Goal: Information Seeking & Learning: Learn about a topic

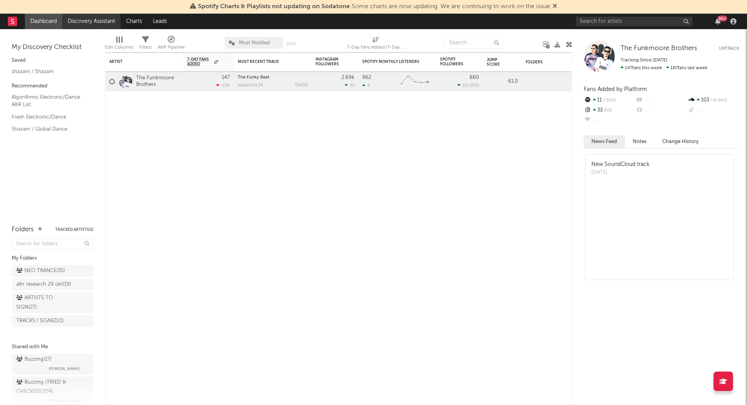
click at [89, 19] on link "Discovery Assistant" at bounding box center [91, 22] width 58 height 16
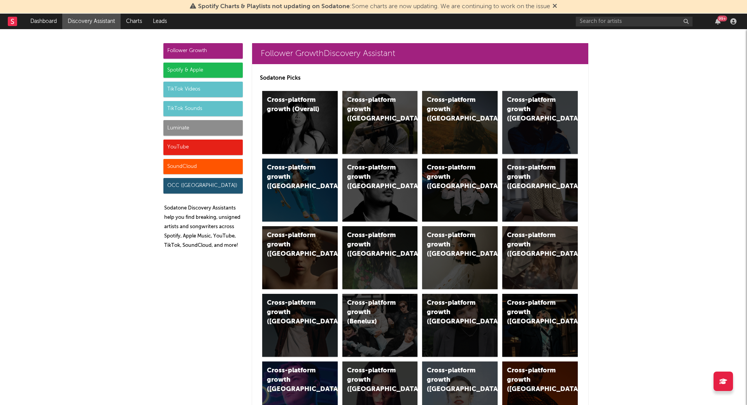
click at [176, 126] on div "Luminate" at bounding box center [202, 128] width 79 height 16
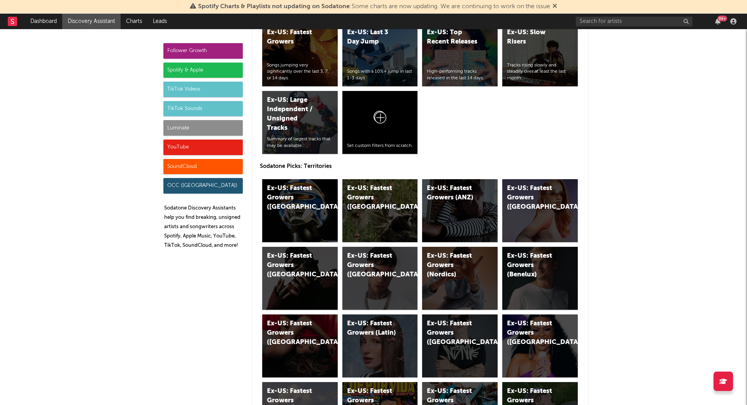
scroll to position [4228, 0]
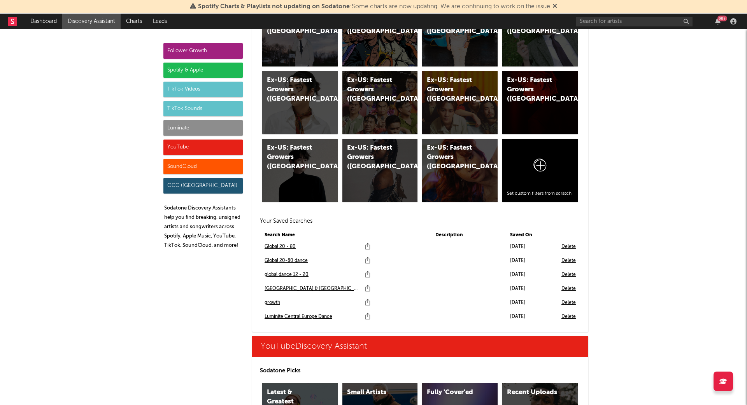
click at [289, 257] on link "Global 20-80 dance" at bounding box center [285, 260] width 43 height 9
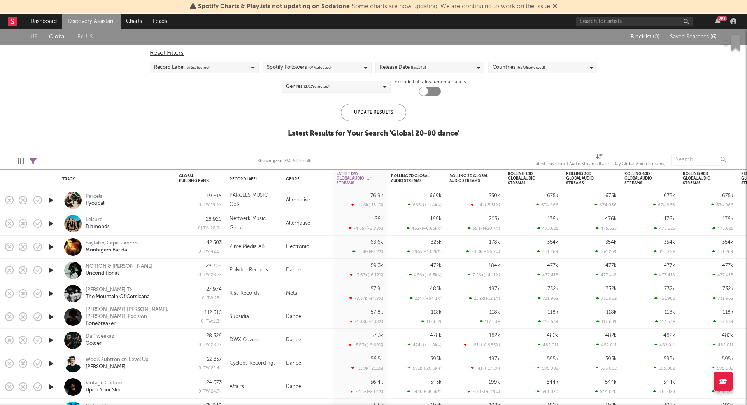
click at [52, 270] on icon "button" at bounding box center [51, 271] width 8 height 10
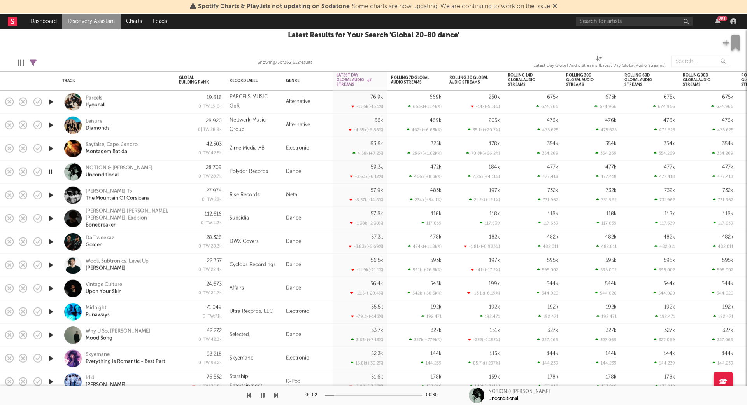
click at [52, 216] on icon "button" at bounding box center [51, 219] width 8 height 10
click at [50, 242] on icon "button" at bounding box center [51, 242] width 8 height 10
click at [53, 263] on icon "button" at bounding box center [51, 266] width 8 height 10
click at [53, 287] on icon "button" at bounding box center [51, 289] width 8 height 10
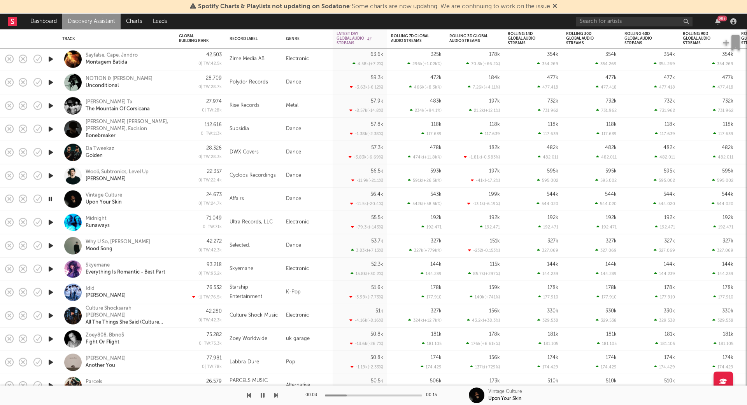
click at [51, 220] on icon "button" at bounding box center [51, 223] width 8 height 10
click at [50, 270] on icon "button" at bounding box center [51, 269] width 8 height 10
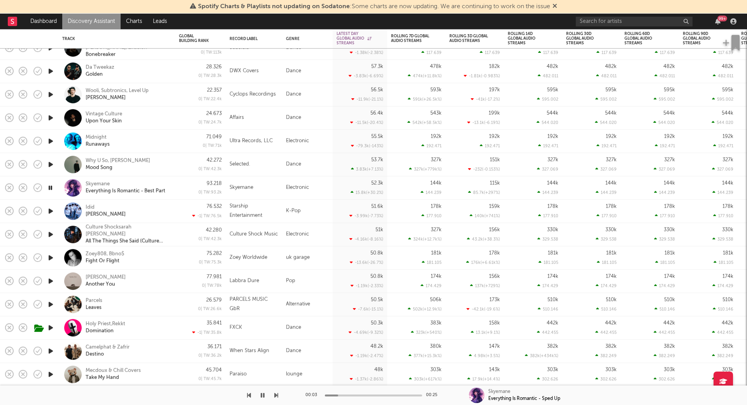
click at [54, 231] on icon "button" at bounding box center [51, 235] width 8 height 10
click at [53, 326] on icon "button" at bounding box center [51, 328] width 8 height 10
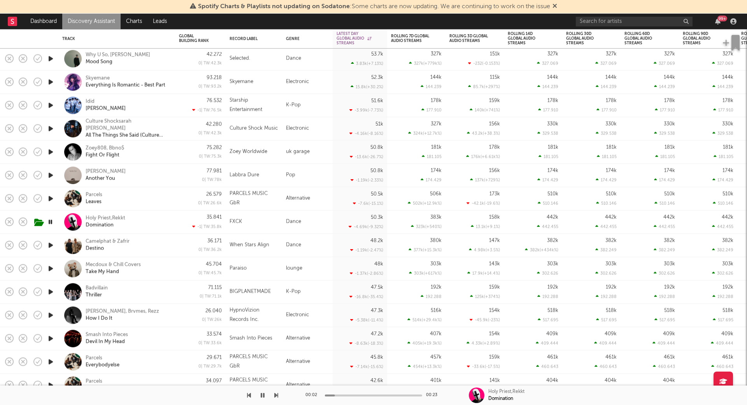
click at [54, 244] on icon "button" at bounding box center [51, 246] width 8 height 10
click at [51, 271] on icon "button" at bounding box center [51, 269] width 8 height 10
click at [57, 294] on div at bounding box center [51, 292] width 16 height 23
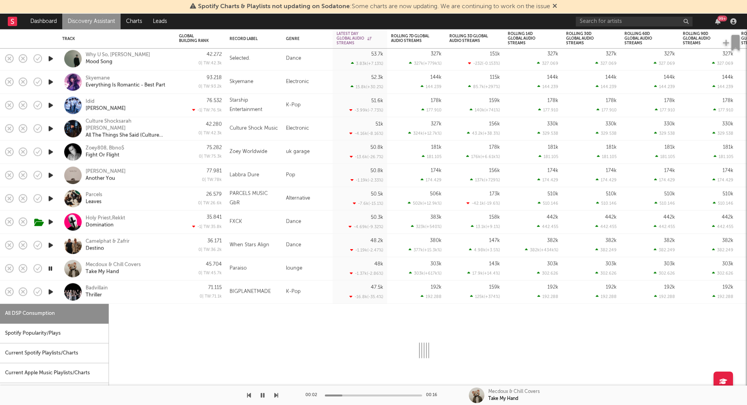
click at [51, 291] on icon "button" at bounding box center [51, 292] width 8 height 10
select select "1w"
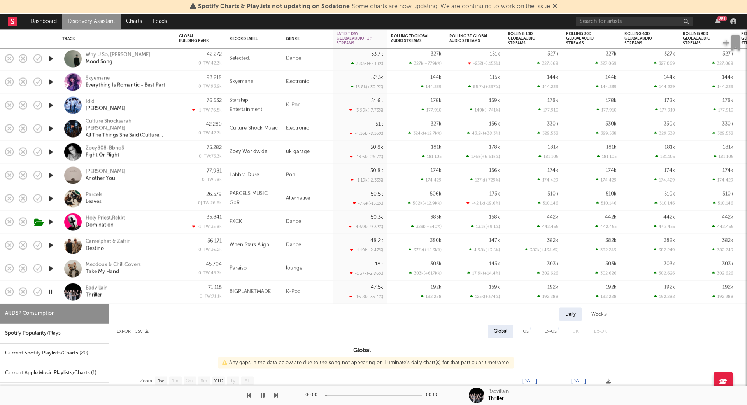
click at [161, 293] on div "Badvillain Thriller" at bounding box center [128, 292] width 84 height 14
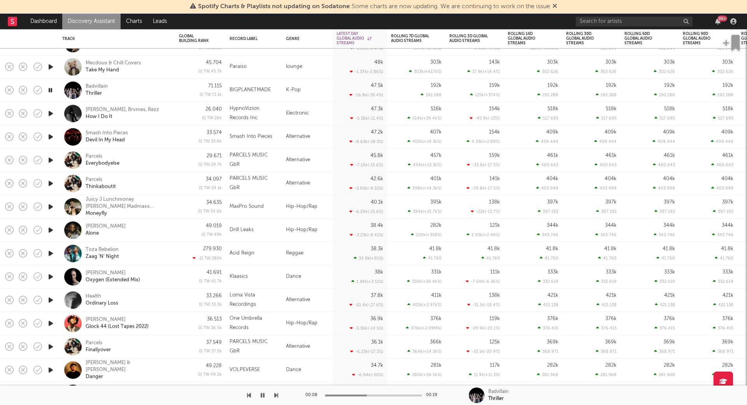
click at [53, 275] on icon "button" at bounding box center [51, 277] width 8 height 10
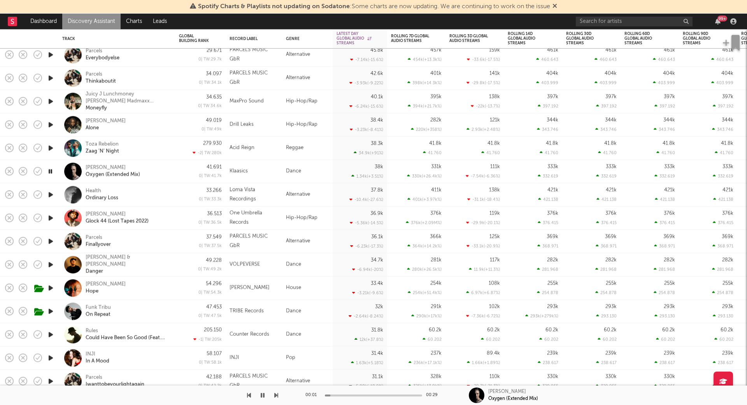
click at [50, 265] on icon "button" at bounding box center [51, 265] width 8 height 10
click at [53, 336] on icon "button" at bounding box center [51, 335] width 8 height 10
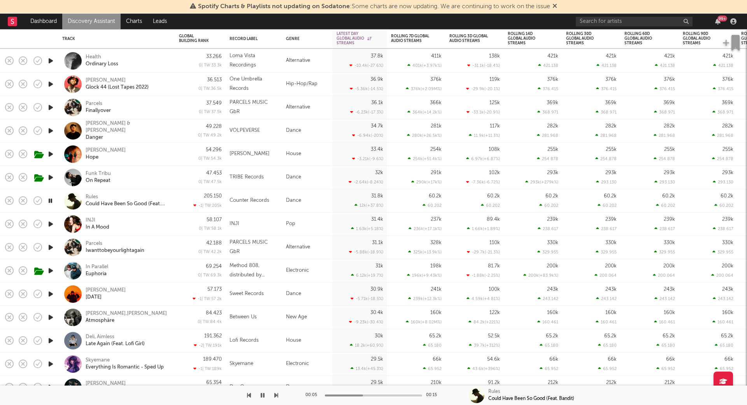
click at [47, 297] on icon "button" at bounding box center [51, 294] width 8 height 10
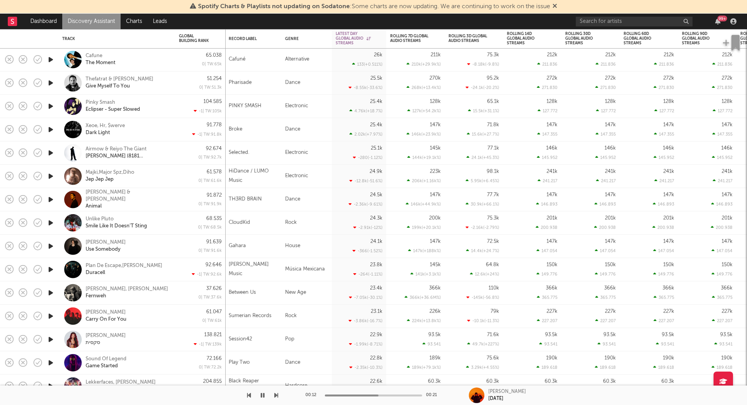
click at [51, 126] on icon "button" at bounding box center [51, 130] width 8 height 10
click at [51, 174] on icon "button" at bounding box center [51, 177] width 8 height 10
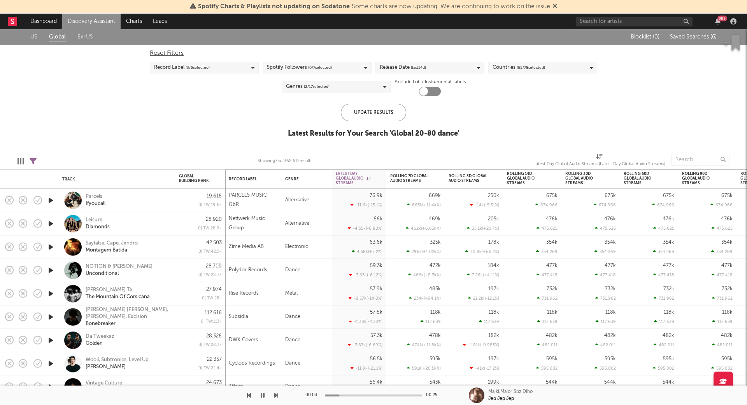
click at [85, 40] on link "Ex-US" at bounding box center [85, 37] width 16 height 10
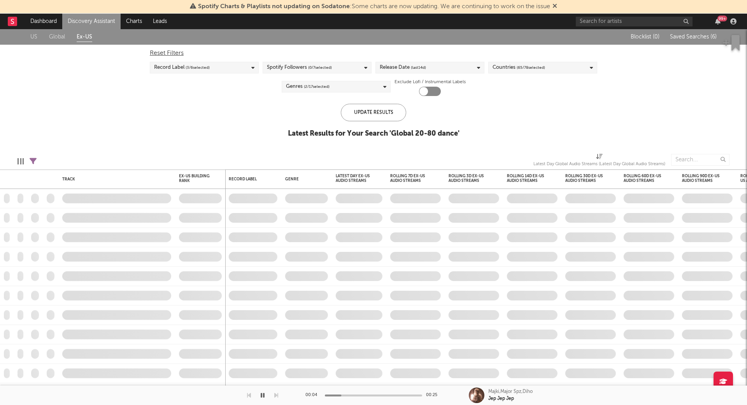
checkbox input "true"
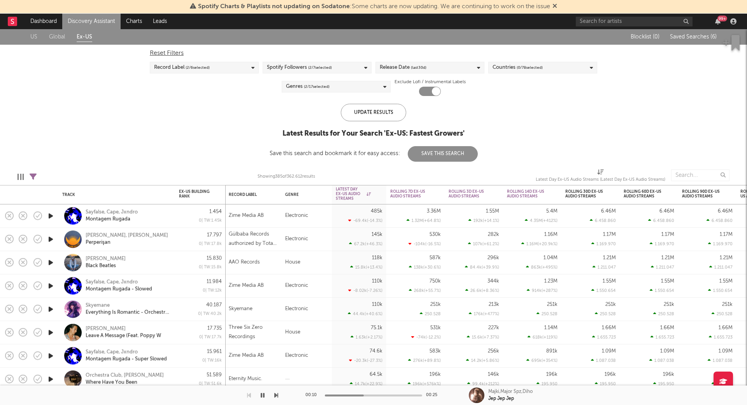
click at [50, 261] on icon "button" at bounding box center [51, 263] width 8 height 10
click at [53, 216] on icon "button" at bounding box center [51, 216] width 8 height 10
click at [53, 233] on div at bounding box center [51, 239] width 16 height 23
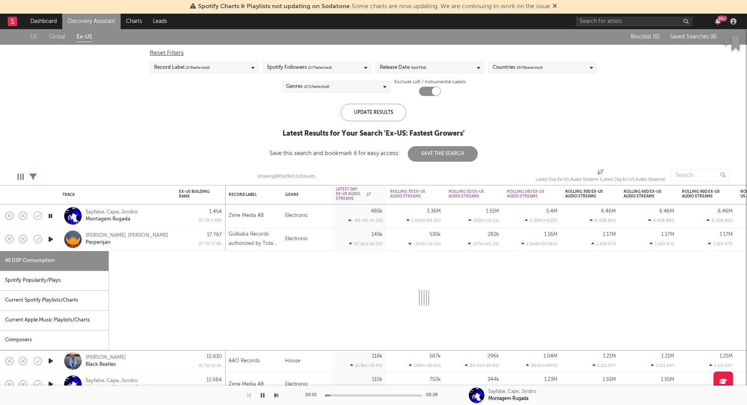
click at [51, 239] on icon "button" at bounding box center [51, 240] width 8 height 10
select select "1w"
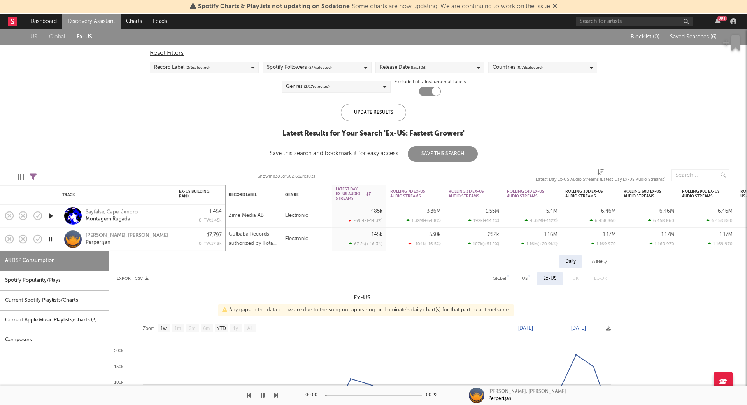
click at [143, 247] on div "Mabel Matiz, Ko Shin Moon Perperişan" at bounding box center [116, 239] width 109 height 23
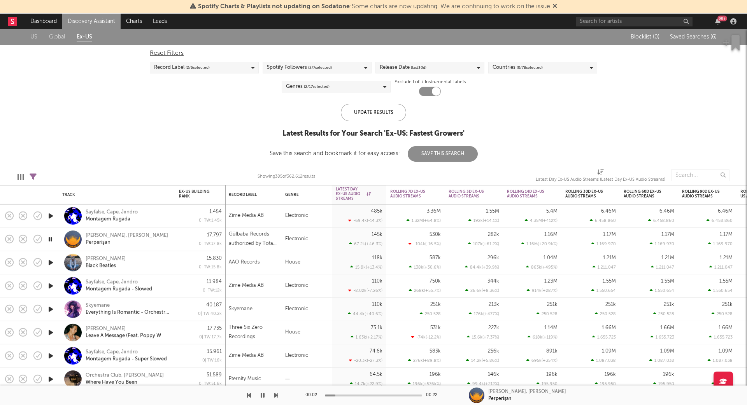
click at [51, 308] on icon "button" at bounding box center [51, 310] width 8 height 10
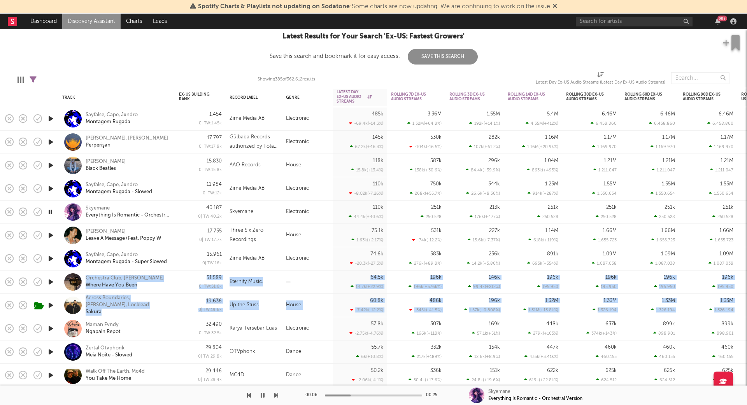
drag, startPoint x: 48, startPoint y: 327, endPoint x: 50, endPoint y: 285, distance: 42.1
click at [51, 328] on icon "button" at bounding box center [51, 329] width 8 height 10
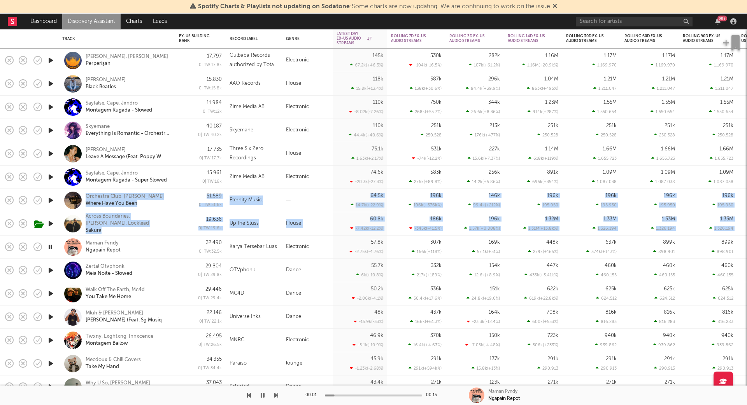
click at [52, 270] on icon "button" at bounding box center [51, 271] width 8 height 10
click at [51, 294] on icon "button" at bounding box center [51, 294] width 8 height 10
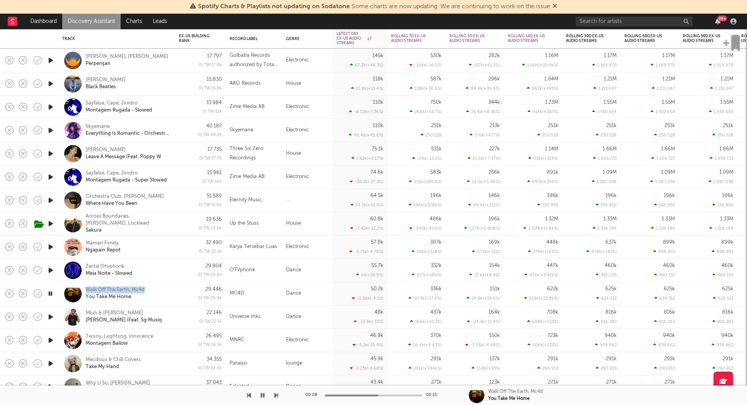
click at [52, 318] on icon "button" at bounding box center [51, 317] width 8 height 10
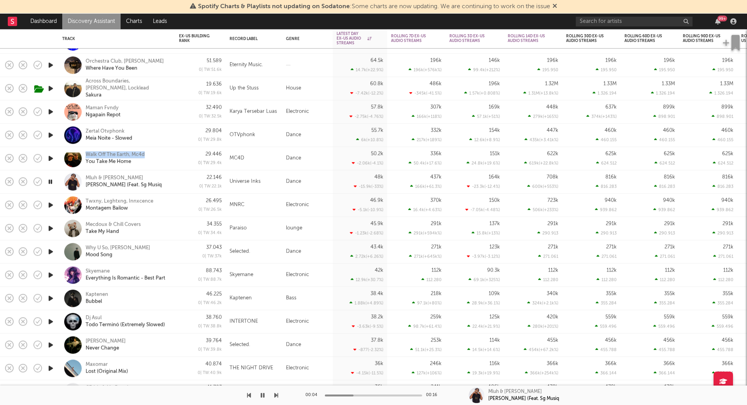
click at [51, 252] on icon "button" at bounding box center [51, 252] width 8 height 10
click at [51, 297] on icon "button" at bounding box center [51, 299] width 8 height 10
click at [51, 322] on icon "button" at bounding box center [51, 322] width 8 height 10
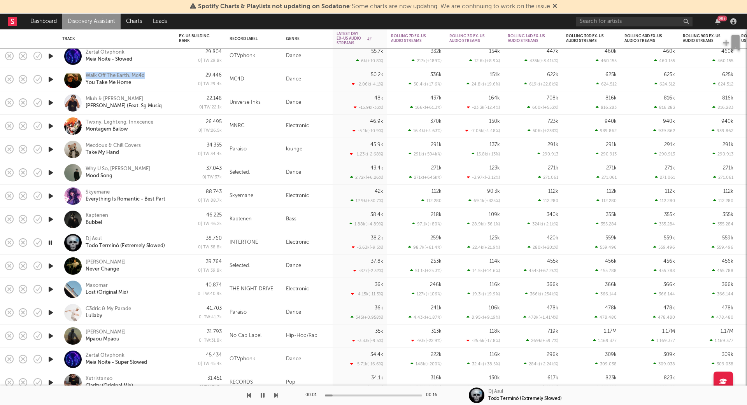
click at [51, 263] on icon "button" at bounding box center [51, 266] width 8 height 10
click at [51, 289] on icon "button" at bounding box center [51, 290] width 8 height 10
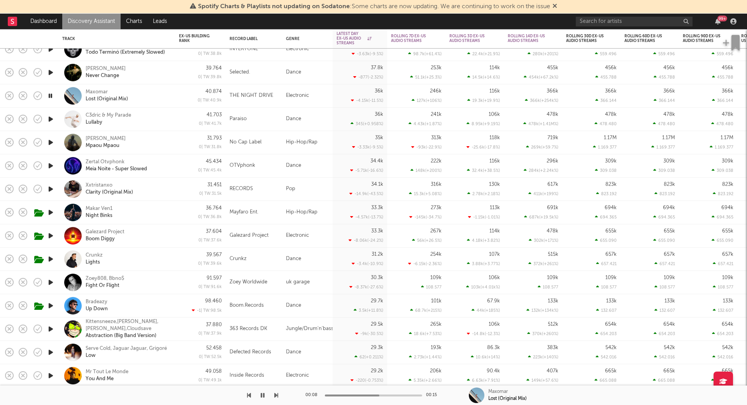
click at [53, 283] on icon "button" at bounding box center [51, 283] width 8 height 10
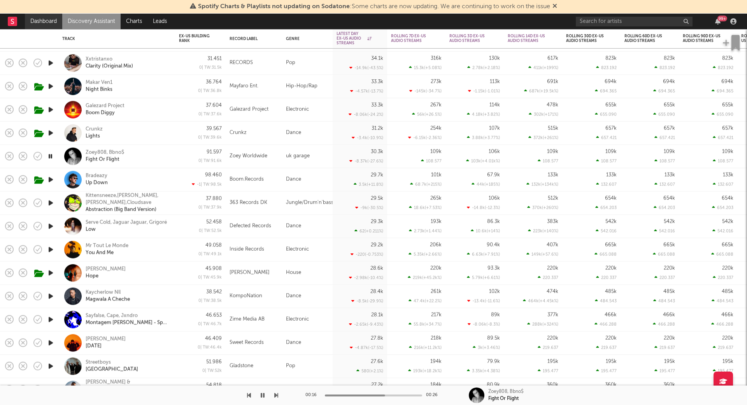
click at [48, 20] on link "Dashboard" at bounding box center [43, 22] width 37 height 16
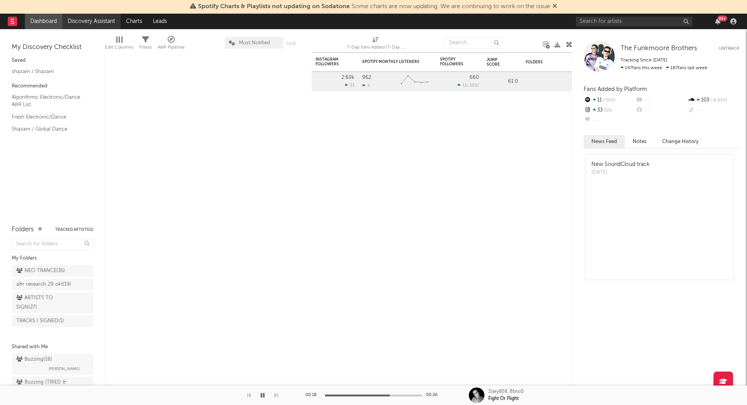
click at [91, 19] on link "Discovery Assistant" at bounding box center [91, 22] width 58 height 16
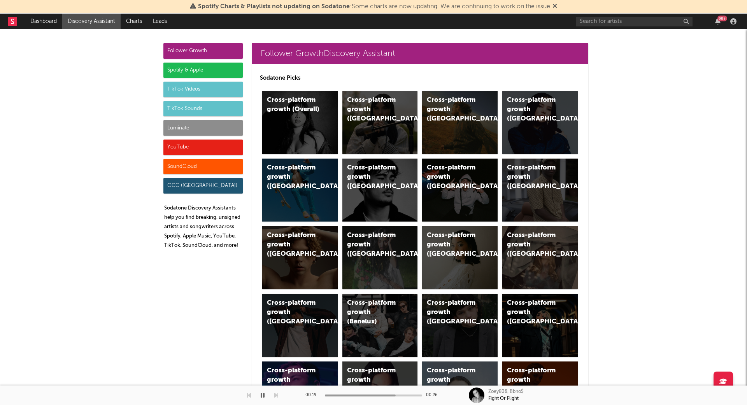
click at [189, 126] on div "Luminate" at bounding box center [202, 128] width 79 height 16
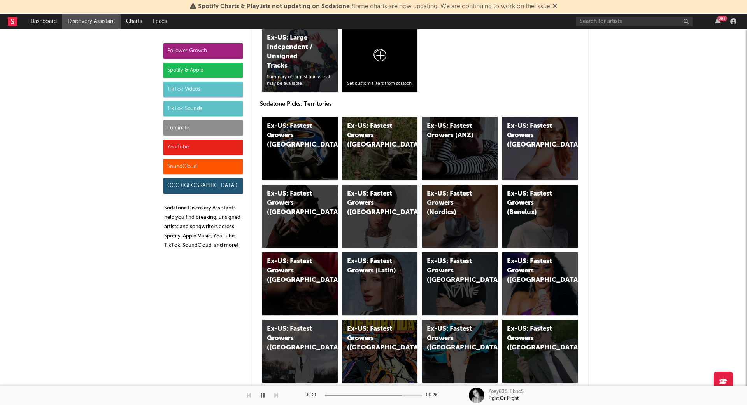
scroll to position [4345, 0]
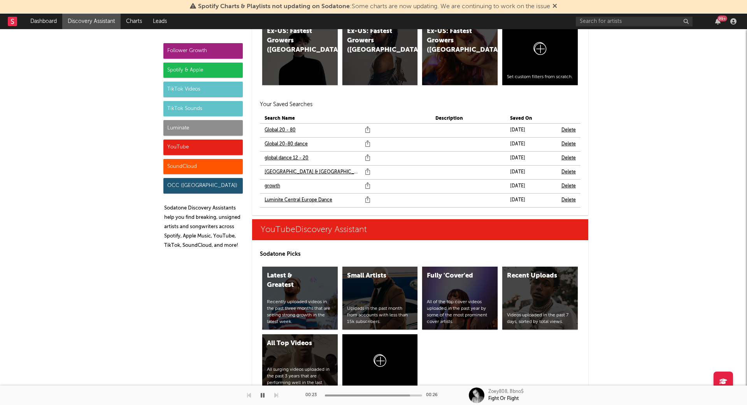
click at [298, 156] on link "global dance 12 - 20" at bounding box center [286, 158] width 44 height 9
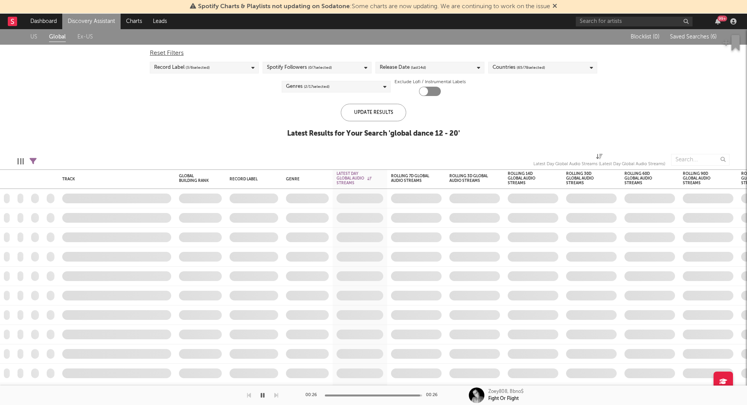
click at [81, 36] on link "Ex-US" at bounding box center [85, 37] width 16 height 10
checkbox input "true"
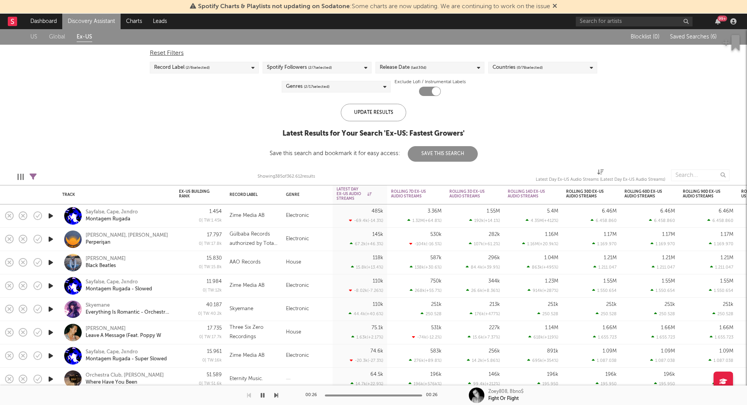
click at [51, 331] on icon "button" at bounding box center [51, 333] width 8 height 10
click at [33, 173] on icon at bounding box center [33, 176] width 7 height 7
select select "or"
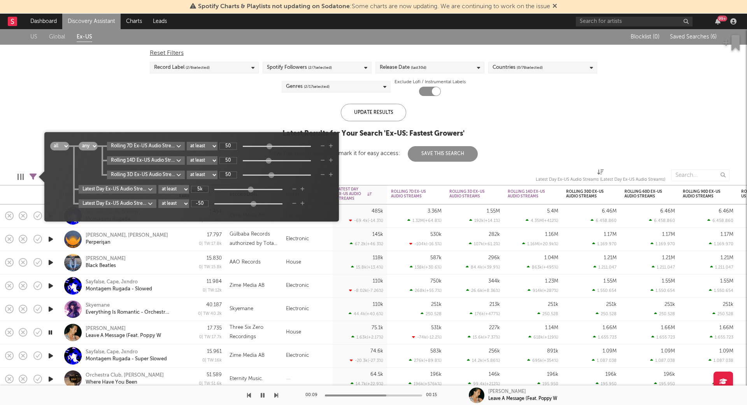
click at [203, 203] on input "-50" at bounding box center [200, 203] width 18 height 7
drag, startPoint x: 207, startPoint y: 203, endPoint x: 187, endPoint y: 203, distance: 19.1
click at [187, 203] on div "Latest Day Ex-US Audio Streams DoD % Change at least at most between -50" at bounding box center [206, 204] width 254 height 9
type input "20k"
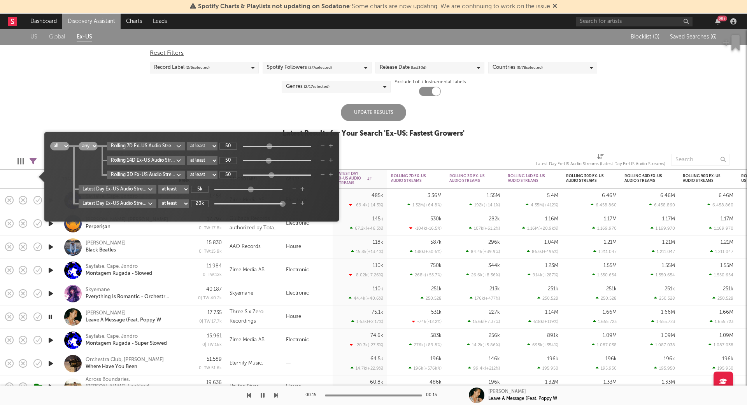
click at [369, 107] on div "Update Results" at bounding box center [373, 113] width 65 height 18
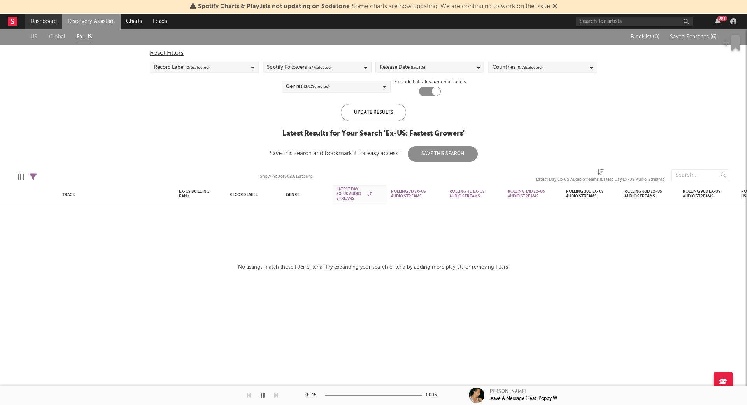
click at [39, 25] on link "Dashboard" at bounding box center [43, 22] width 37 height 16
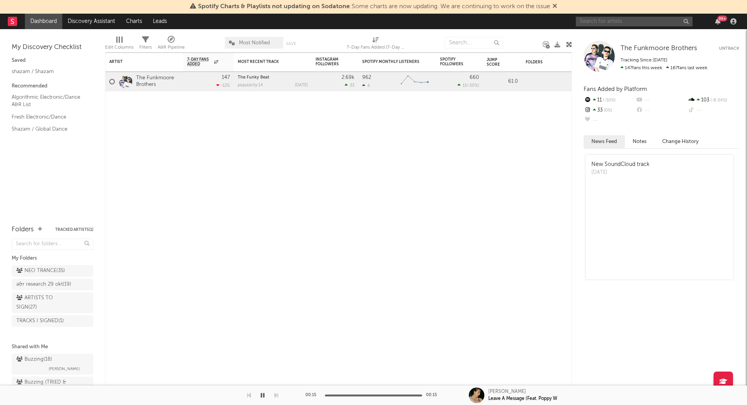
click at [623, 19] on input "text" at bounding box center [634, 22] width 117 height 10
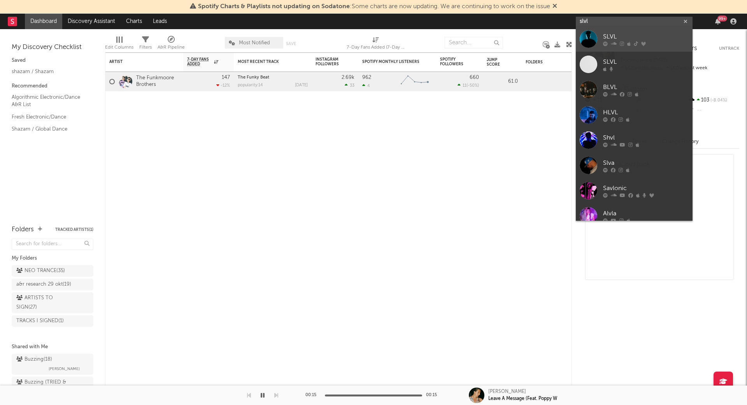
type input "slvl"
click at [619, 34] on div "SLVL" at bounding box center [646, 36] width 86 height 9
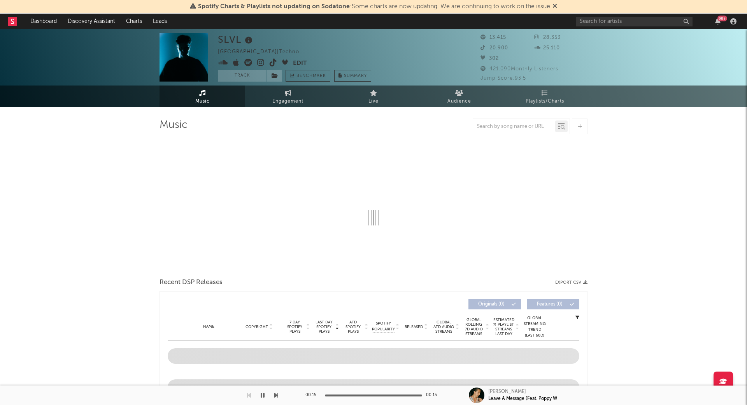
select select "1w"
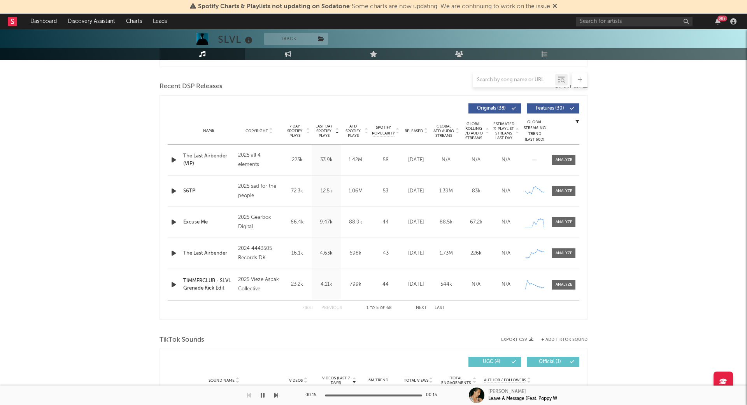
scroll to position [250, 0]
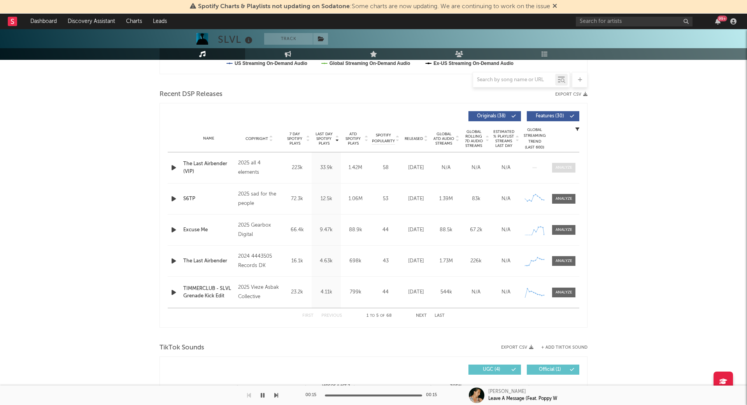
click at [570, 166] on div at bounding box center [563, 168] width 17 height 6
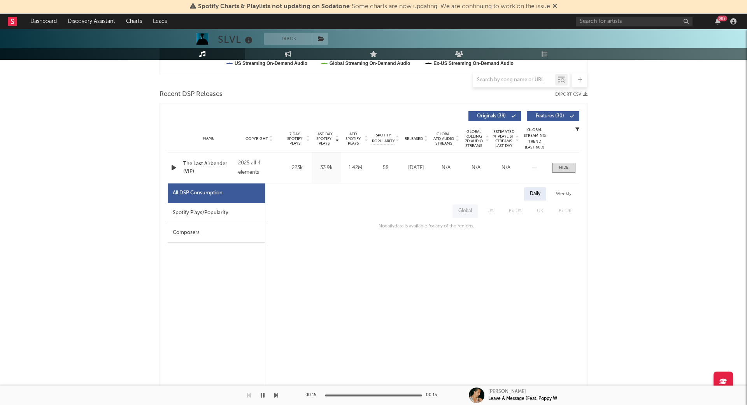
click at [213, 210] on div "Spotify Plays/Popularity" at bounding box center [216, 213] width 97 height 20
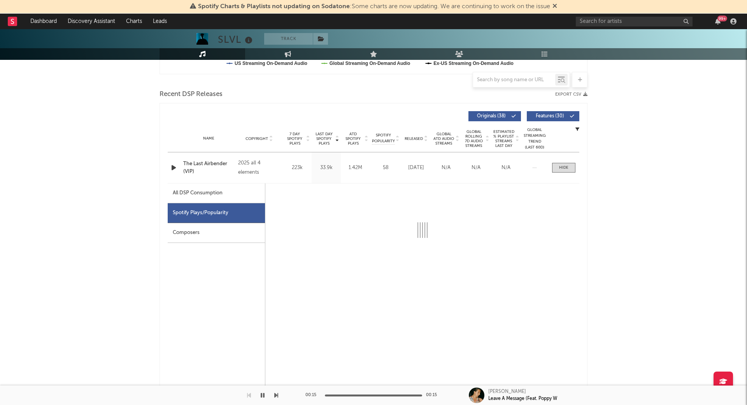
select select "1w"
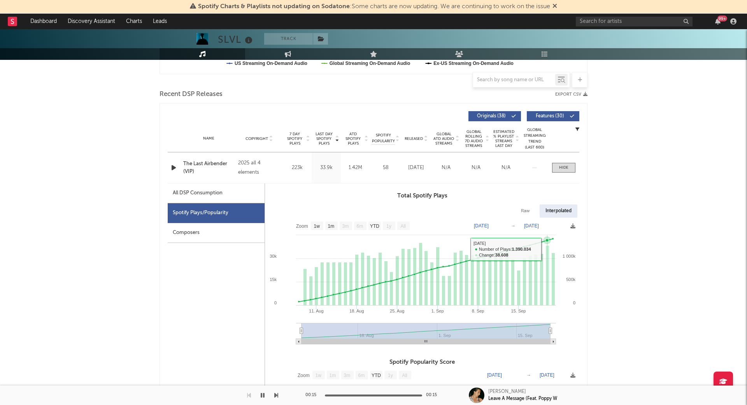
scroll to position [0, 0]
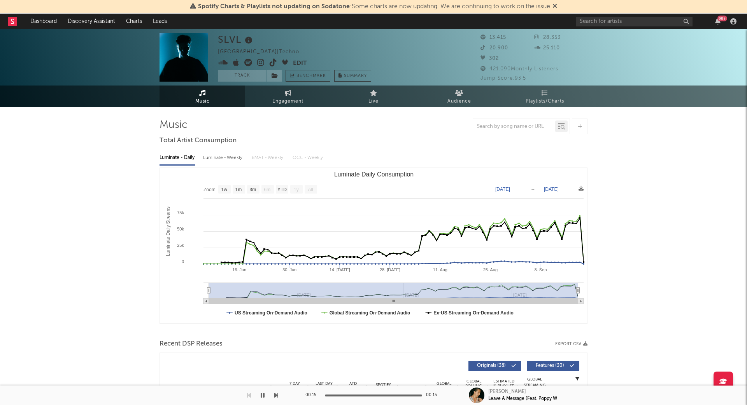
click at [261, 62] on icon at bounding box center [260, 63] width 7 height 8
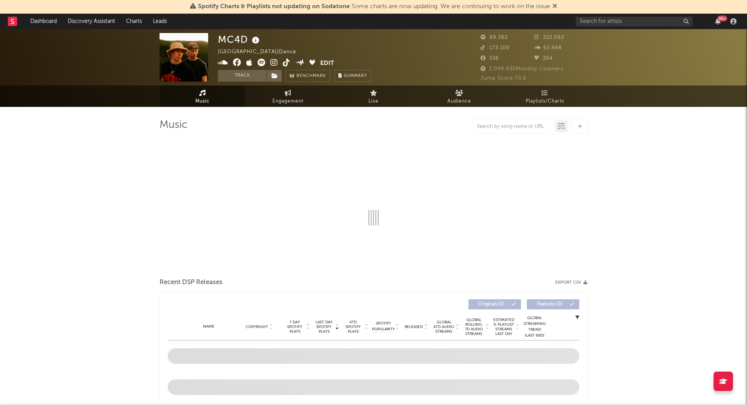
select select "6m"
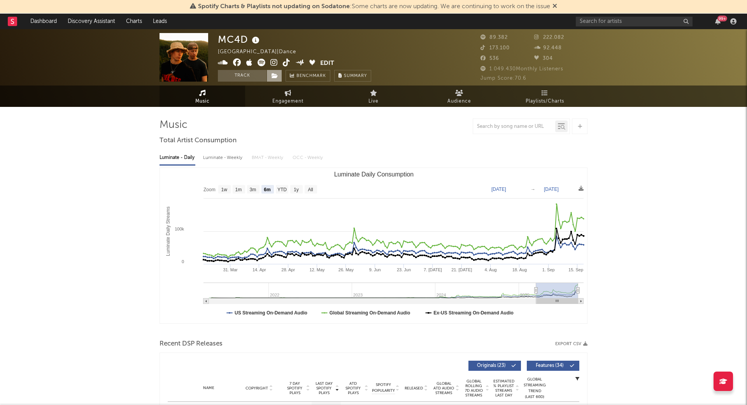
click at [278, 79] on span at bounding box center [274, 76] width 16 height 12
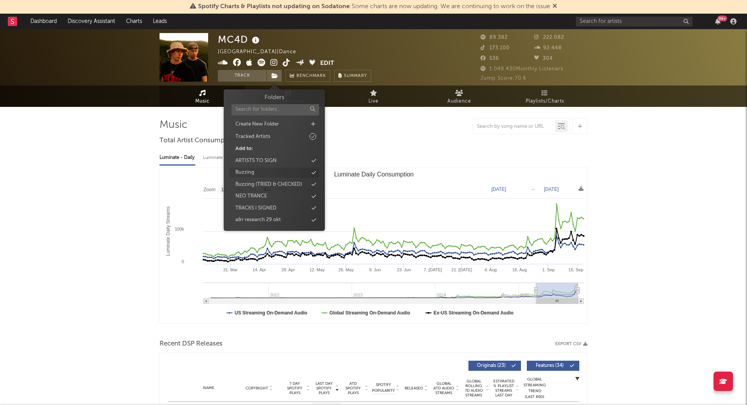
click at [252, 171] on div "Buzzing" at bounding box center [244, 173] width 19 height 8
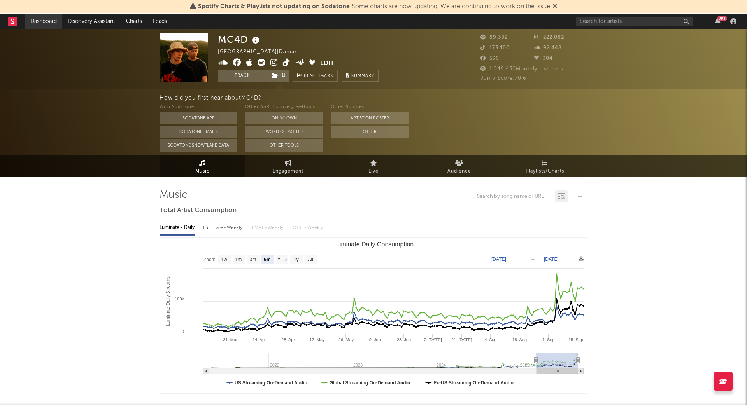
click at [44, 20] on link "Dashboard" at bounding box center [43, 22] width 37 height 16
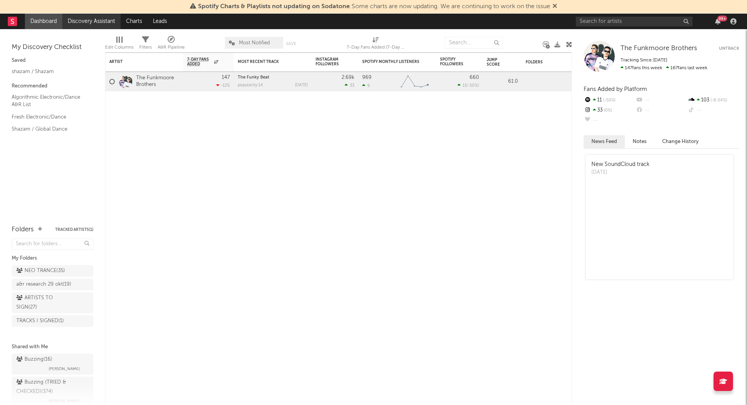
click at [83, 21] on link "Discovery Assistant" at bounding box center [91, 22] width 58 height 16
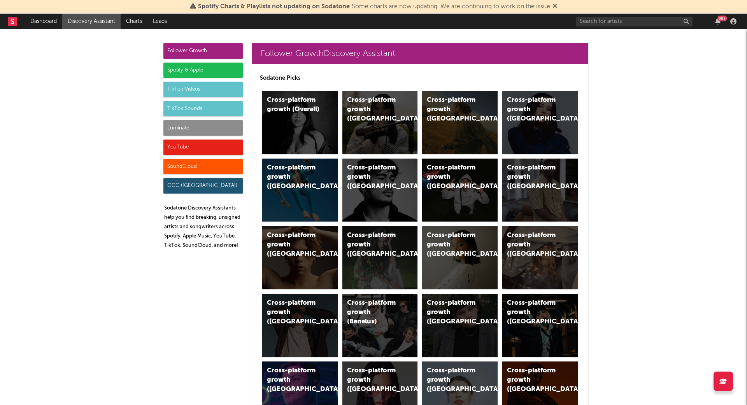
click at [194, 125] on div "Luminate" at bounding box center [202, 128] width 79 height 16
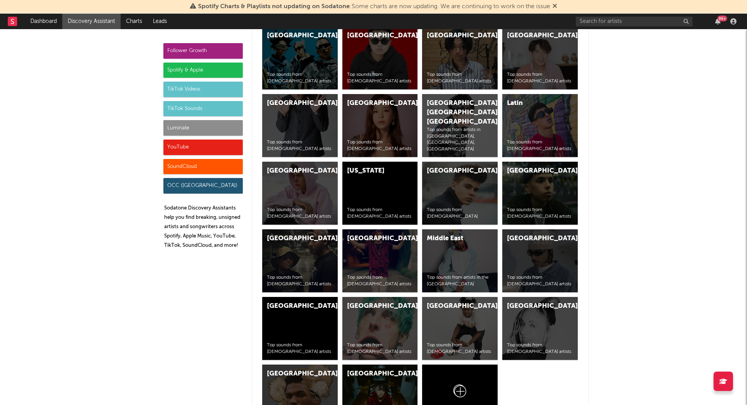
scroll to position [3466, 0]
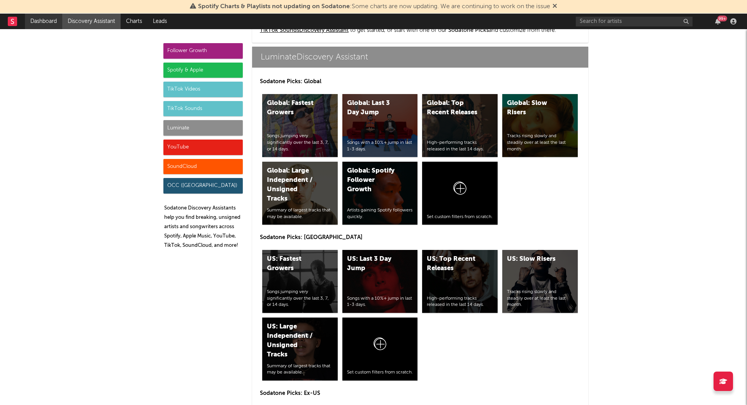
click at [49, 24] on link "Dashboard" at bounding box center [43, 22] width 37 height 16
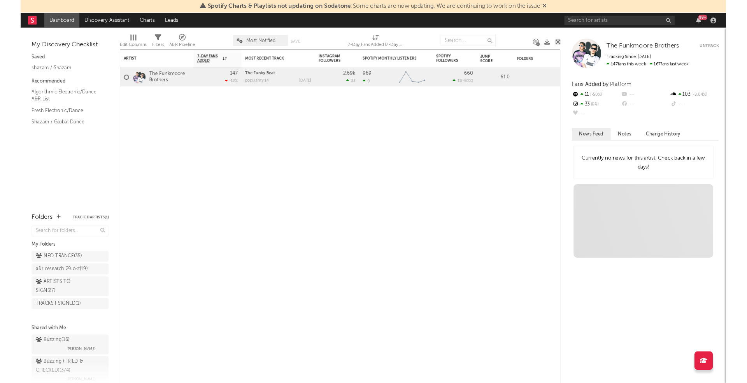
scroll to position [14, 0]
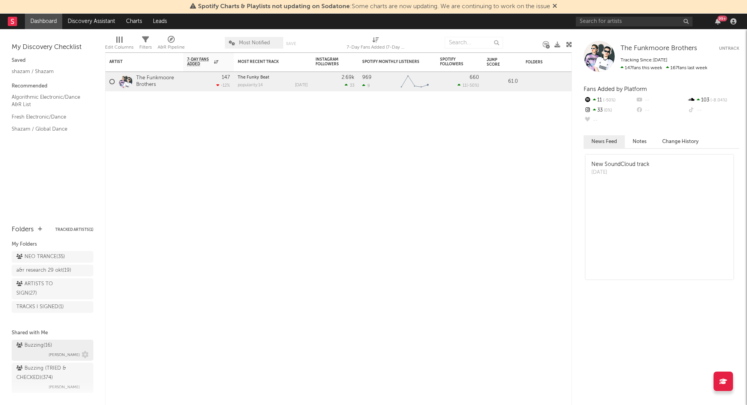
click at [42, 343] on div "Buzzing ( 16 )" at bounding box center [34, 345] width 36 height 9
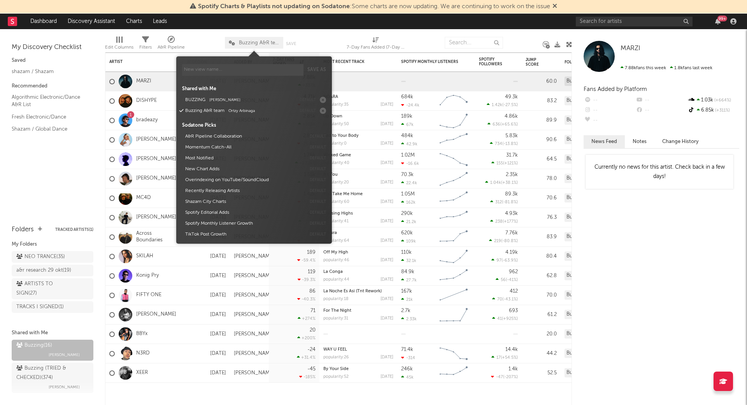
click at [253, 39] on span "Buzzing A&R team" at bounding box center [254, 43] width 58 height 12
click at [316, 35] on div at bounding box center [326, 42] width 28 height 19
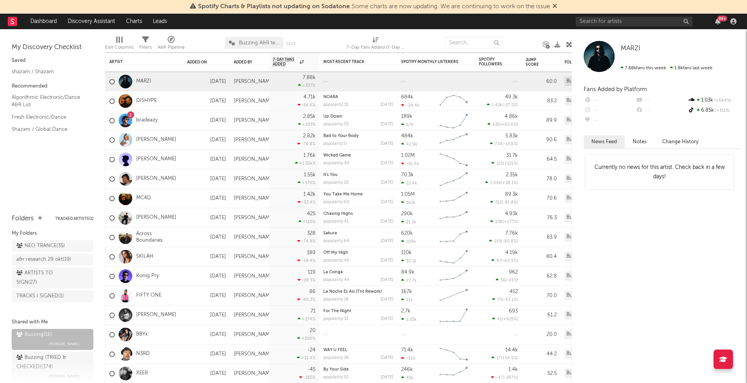
click at [229, 42] on icon at bounding box center [232, 42] width 6 height 5
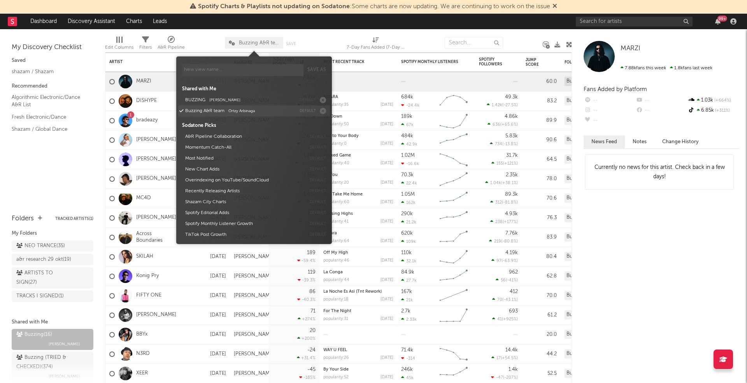
click at [208, 107] on button "Buzzing A&R team Ortzy Arbinaga" at bounding box center [238, 110] width 113 height 11
click at [219, 99] on span "[PERSON_NAME]" at bounding box center [224, 100] width 31 height 4
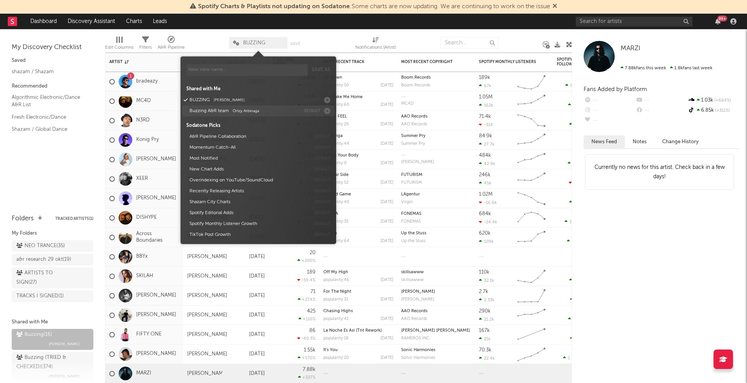
click at [215, 110] on button "Buzzing A&R team Ortzy Arbinaga" at bounding box center [243, 110] width 113 height 11
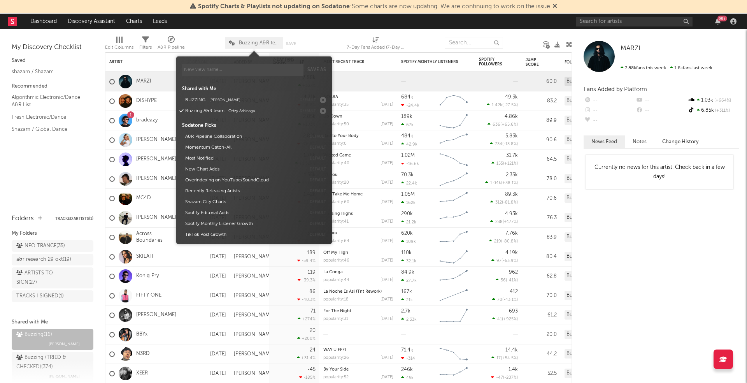
click at [327, 37] on div at bounding box center [326, 42] width 28 height 19
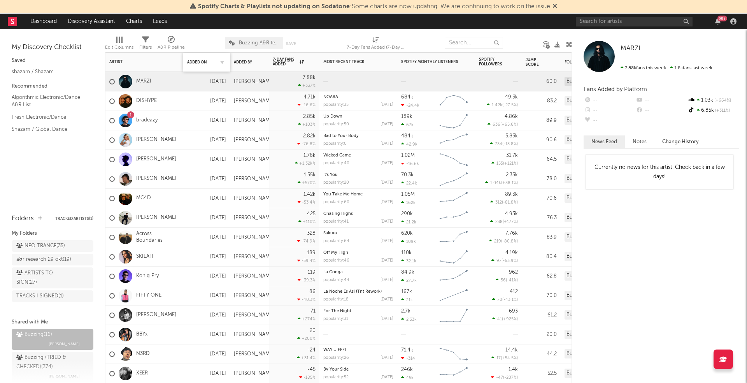
click at [198, 59] on div "Added On" at bounding box center [206, 62] width 39 height 16
click at [197, 60] on div "Added On" at bounding box center [200, 62] width 27 height 5
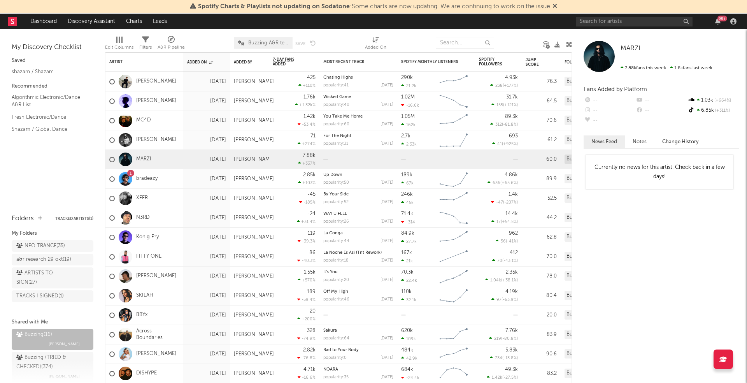
click at [139, 160] on link "MARZI" at bounding box center [143, 159] width 15 height 7
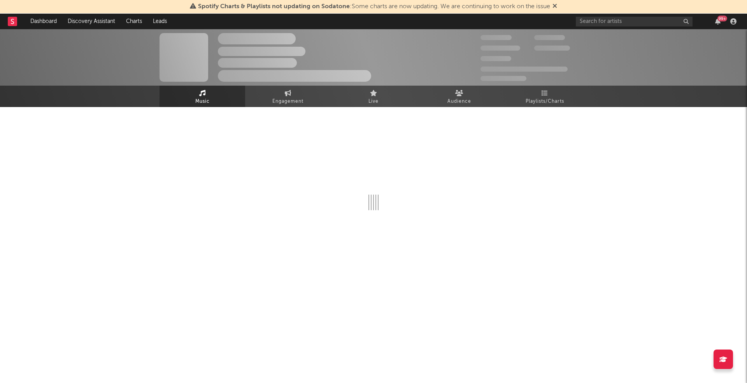
select select "1w"
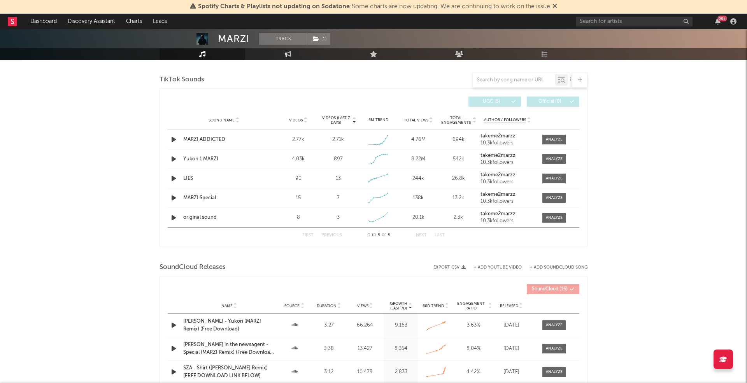
scroll to position [261, 0]
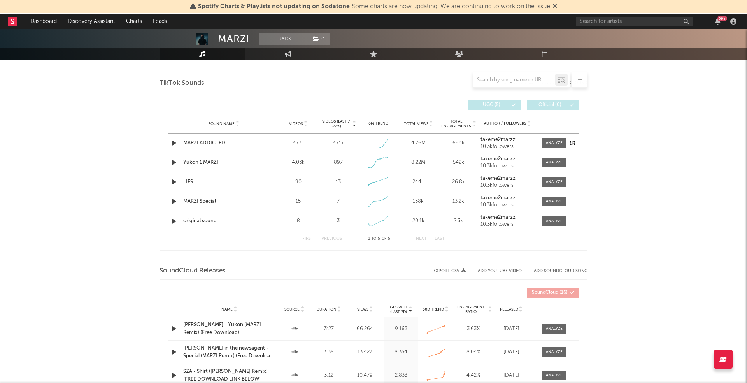
click at [171, 142] on icon "button" at bounding box center [174, 143] width 8 height 10
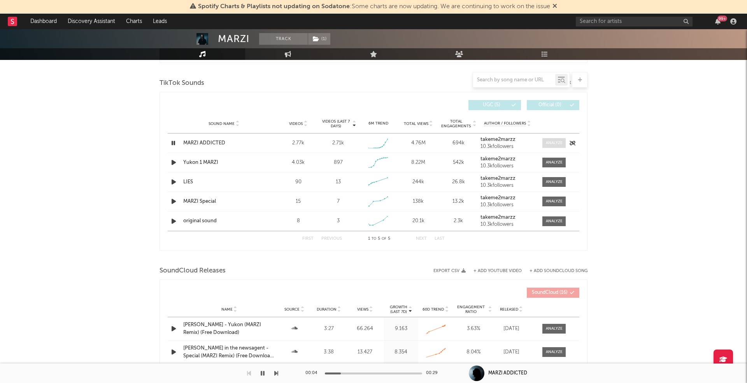
click at [548, 140] on div at bounding box center [554, 143] width 17 height 6
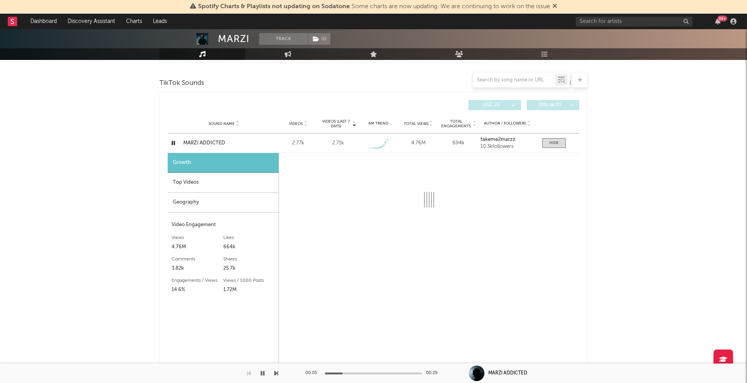
select select "1w"
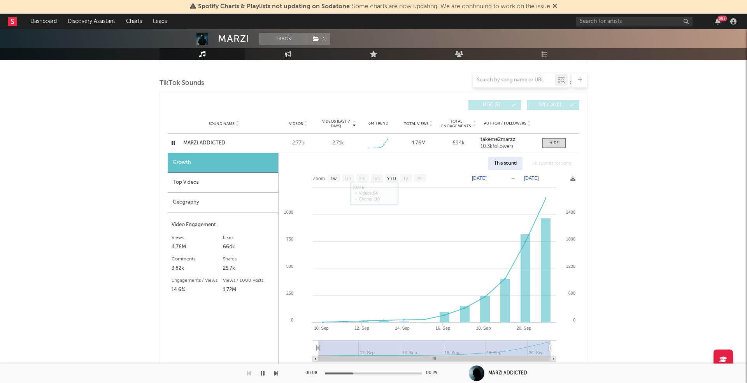
click at [193, 178] on div "Top Videos" at bounding box center [223, 183] width 110 height 20
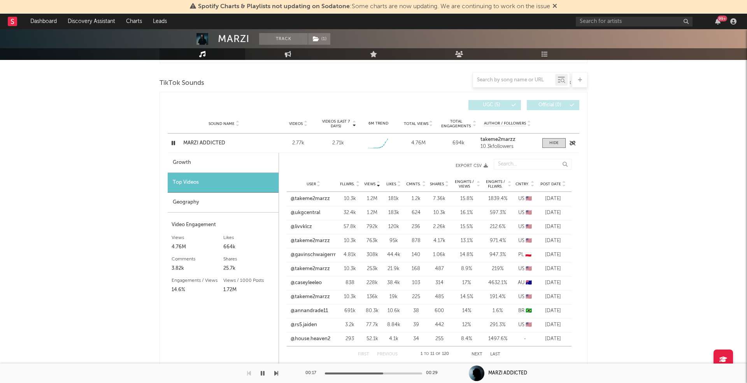
click at [172, 142] on icon "button" at bounding box center [173, 143] width 7 height 10
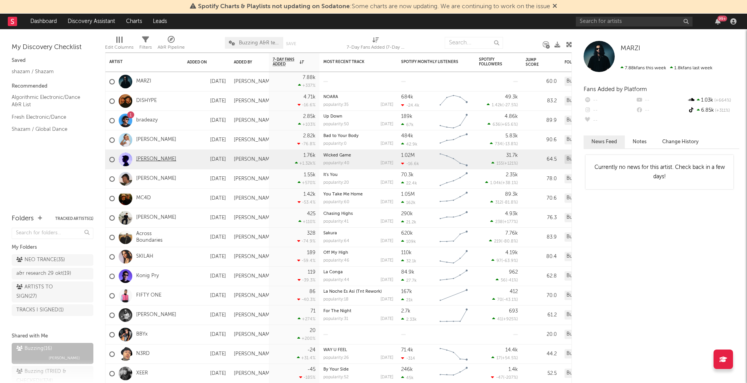
click at [149, 159] on link "[PERSON_NAME]" at bounding box center [156, 159] width 40 height 7
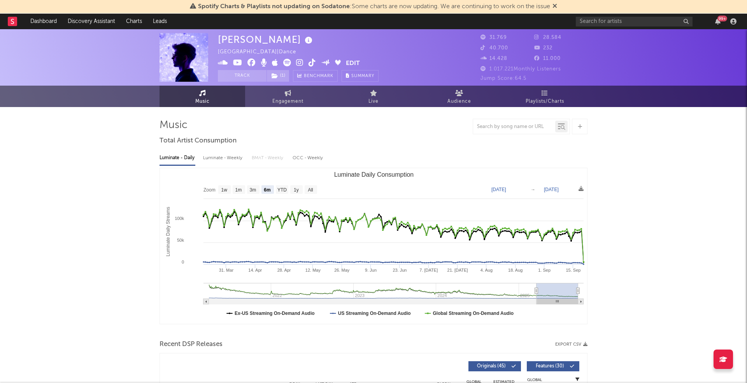
select select "6m"
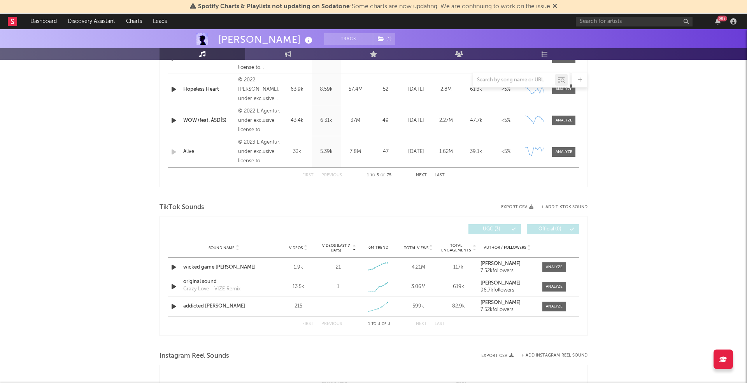
scroll to position [390, 0]
click at [548, 309] on span at bounding box center [553, 307] width 23 height 10
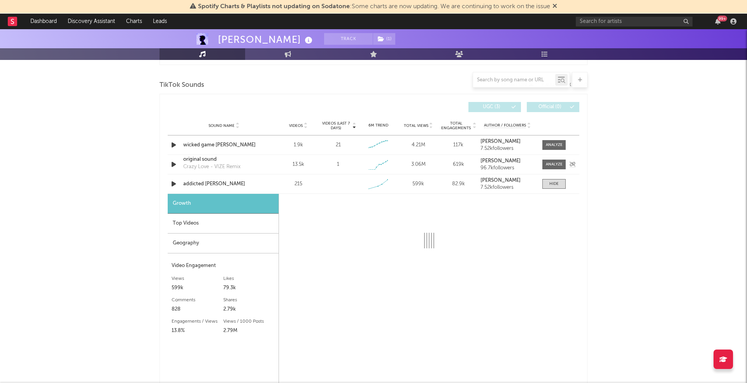
select select "1w"
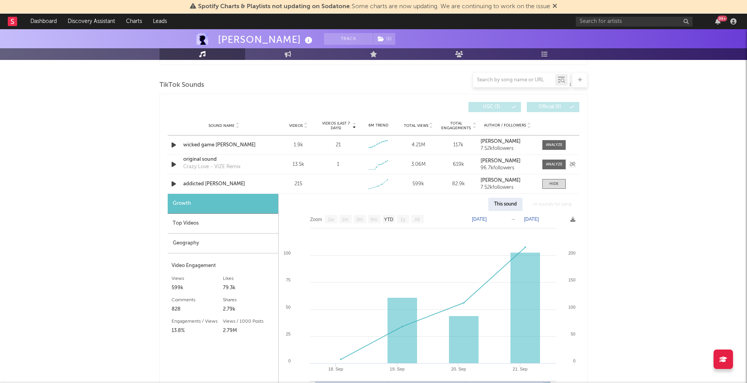
scroll to position [518, 0]
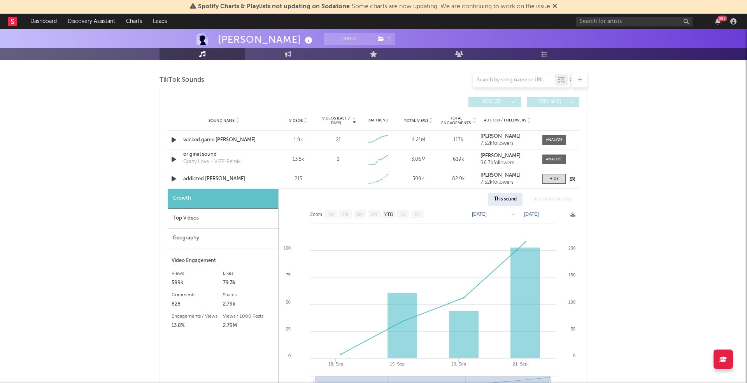
click at [175, 178] on icon "button" at bounding box center [174, 179] width 8 height 10
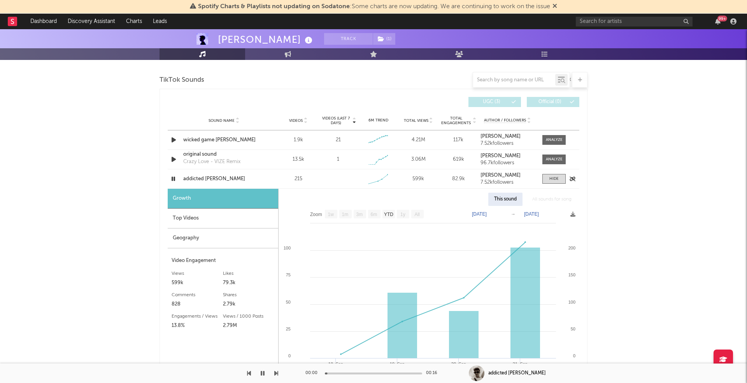
click at [174, 178] on icon "button" at bounding box center [173, 179] width 7 height 10
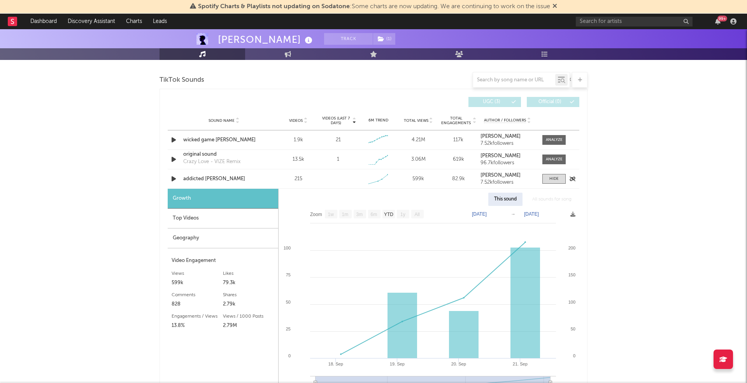
click at [174, 178] on icon "button" at bounding box center [174, 179] width 8 height 10
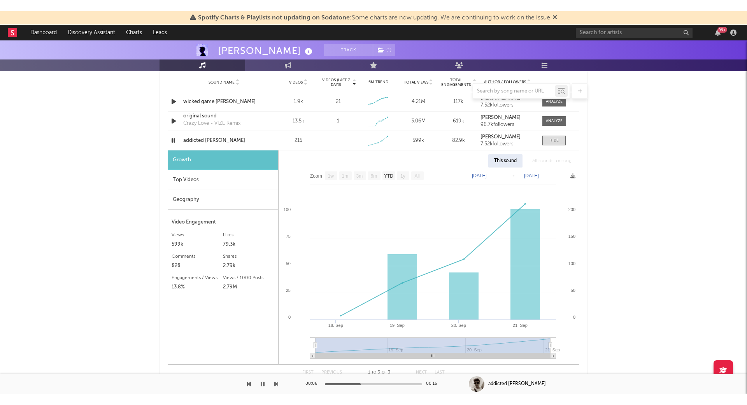
scroll to position [565, 0]
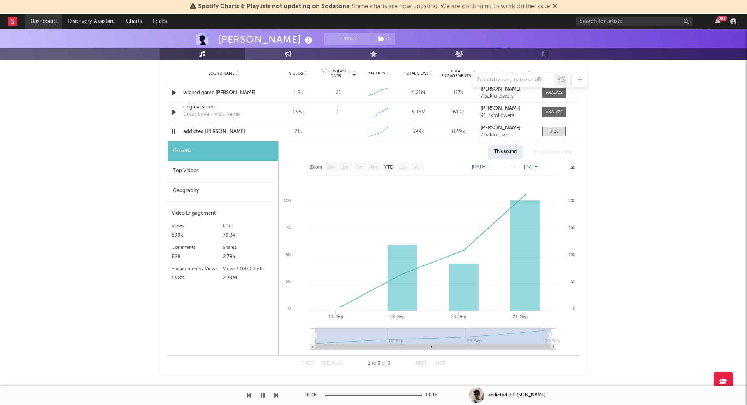
click at [41, 19] on link "Dashboard" at bounding box center [43, 22] width 37 height 16
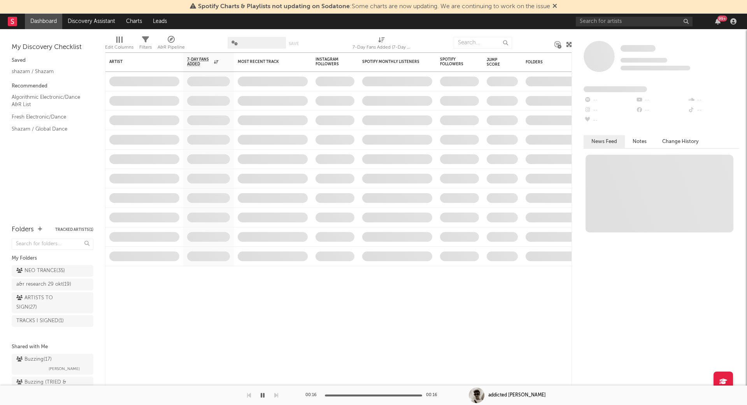
click at [46, 358] on div "Buzzing ( 17 )" at bounding box center [33, 359] width 35 height 9
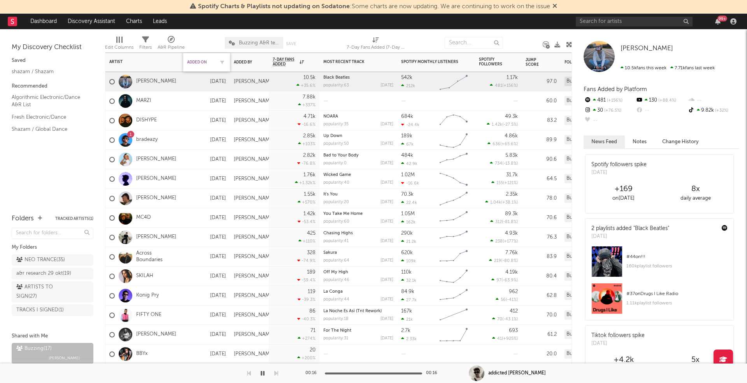
click at [201, 60] on div "Added On" at bounding box center [200, 62] width 27 height 5
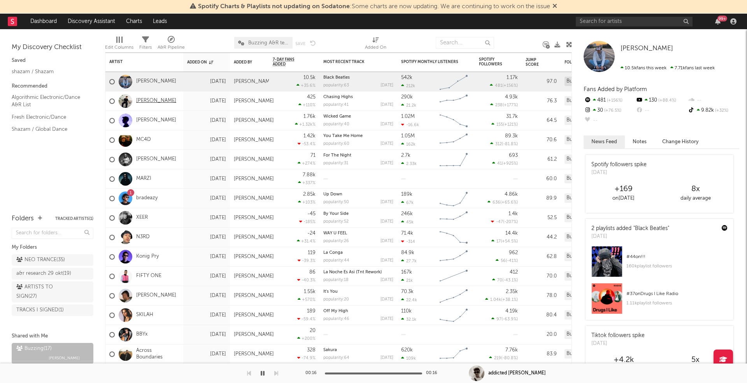
click at [142, 99] on link "[PERSON_NAME]" at bounding box center [156, 101] width 40 height 7
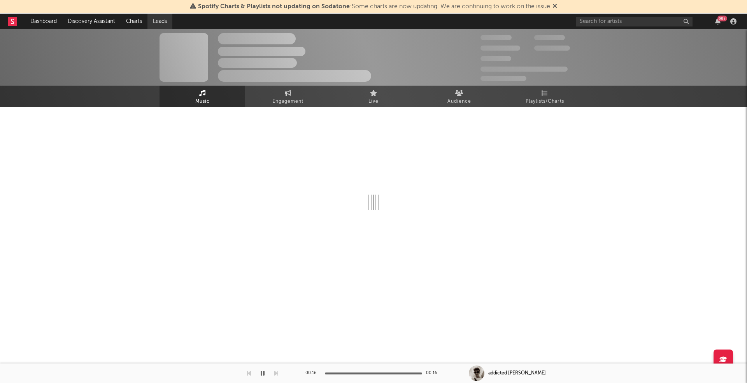
select select "6m"
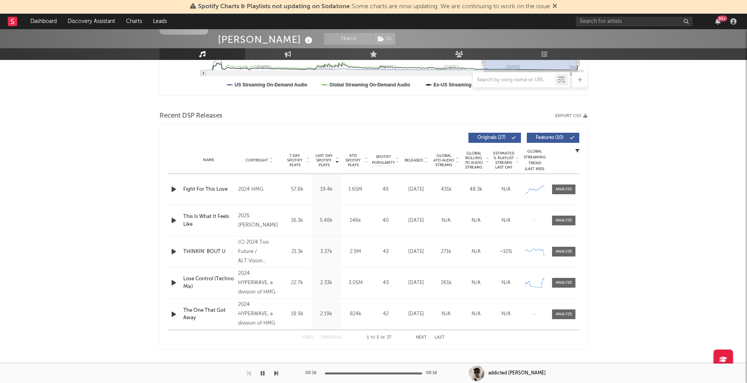
scroll to position [230, 0]
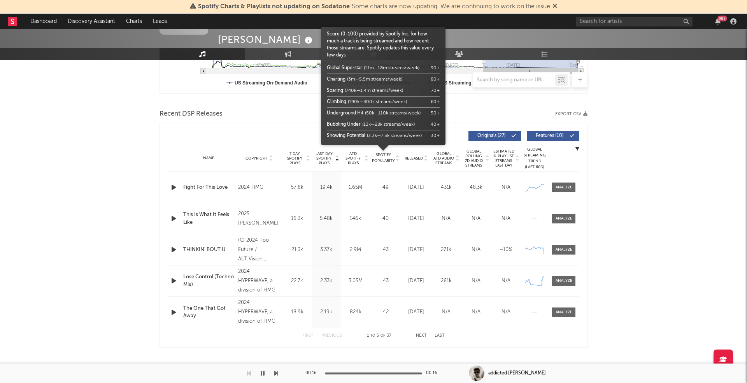
click at [412, 156] on body "Spotify Charts & Playlists not updating on Sodatone : Some charts are now updat…" at bounding box center [373, 347] width 747 height 1097
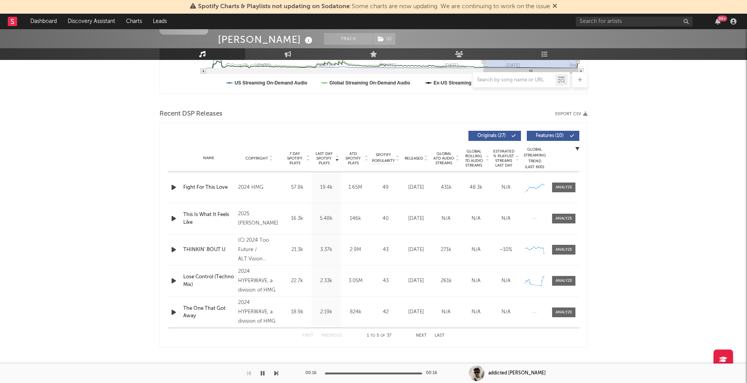
click at [418, 156] on span "Released" at bounding box center [414, 158] width 18 height 5
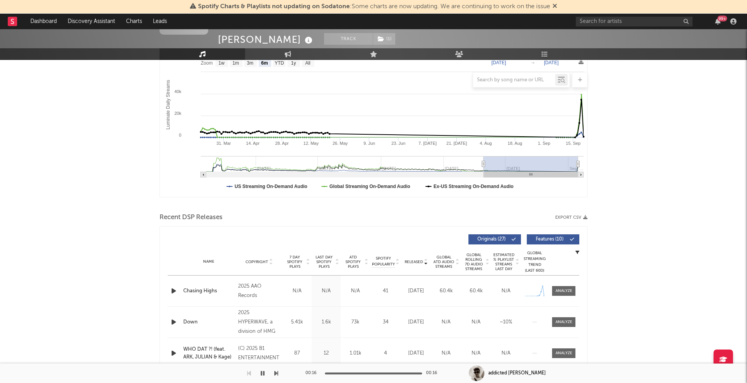
scroll to position [0, 0]
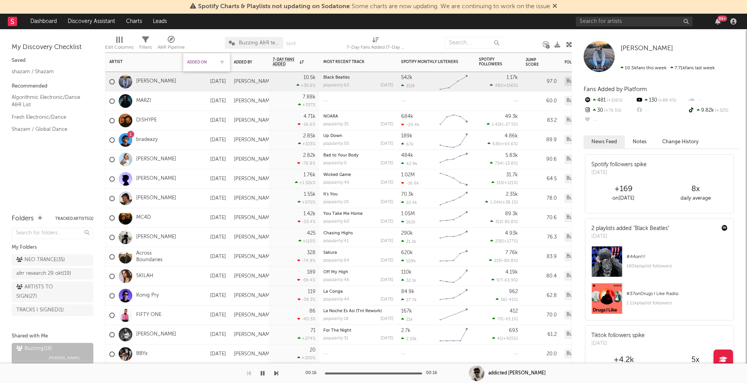
click at [200, 60] on div "Added On" at bounding box center [200, 62] width 27 height 5
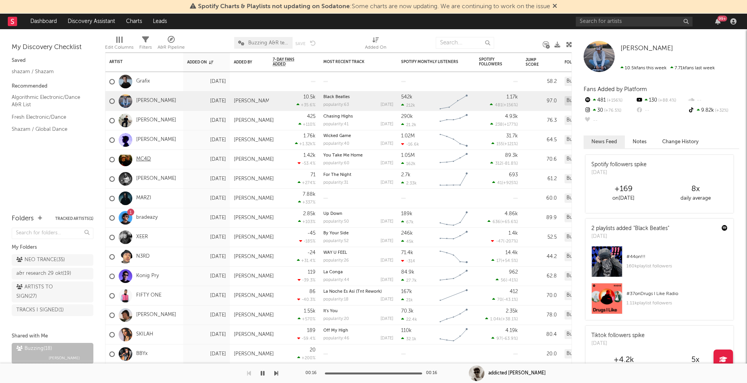
click at [145, 159] on link "MC4D" at bounding box center [143, 159] width 15 height 7
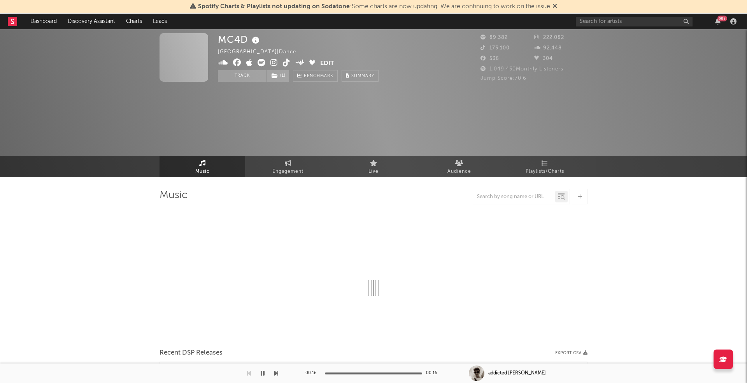
select select "6m"
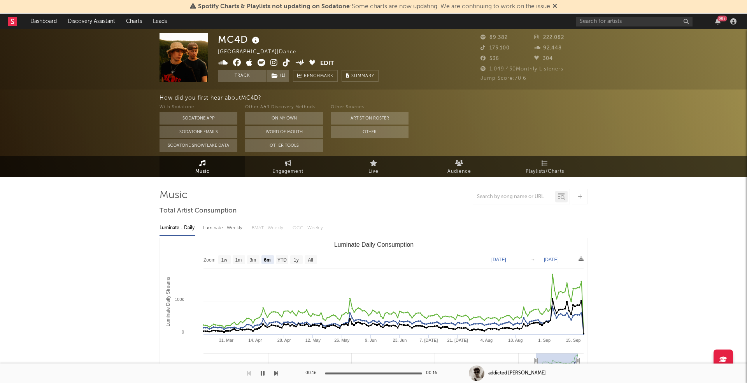
select select "6m"
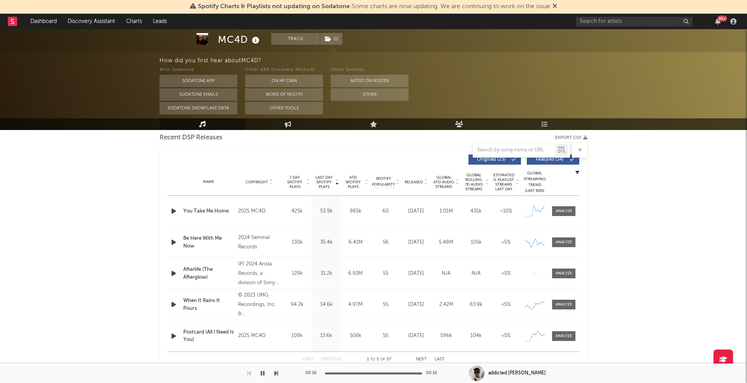
scroll to position [275, 0]
click at [171, 212] on icon "button" at bounding box center [174, 213] width 8 height 10
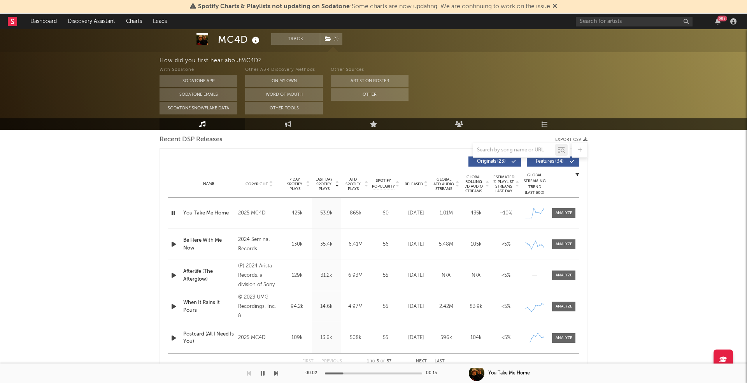
click at [176, 209] on icon "button" at bounding box center [173, 213] width 7 height 10
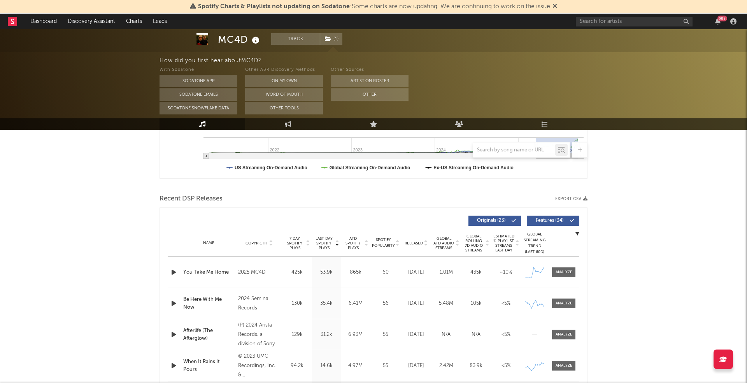
scroll to position [0, 0]
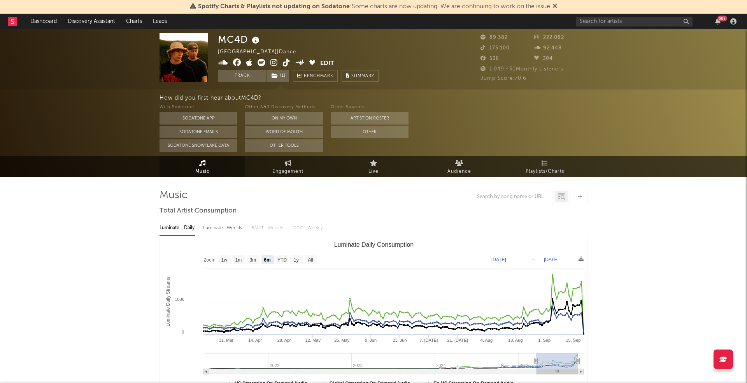
click at [273, 62] on icon at bounding box center [273, 63] width 7 height 8
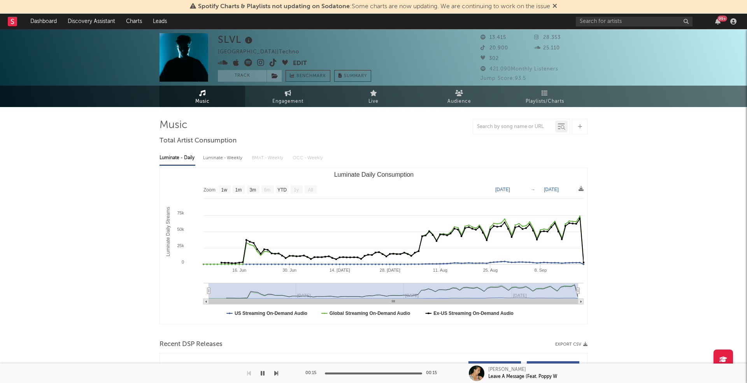
select select "1w"
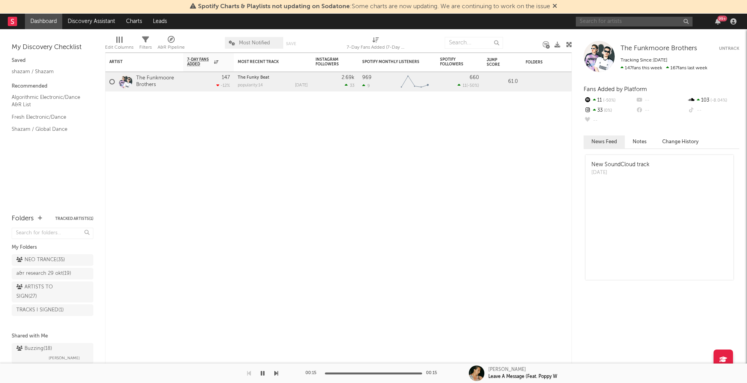
click at [653, 23] on input "text" at bounding box center [634, 22] width 117 height 10
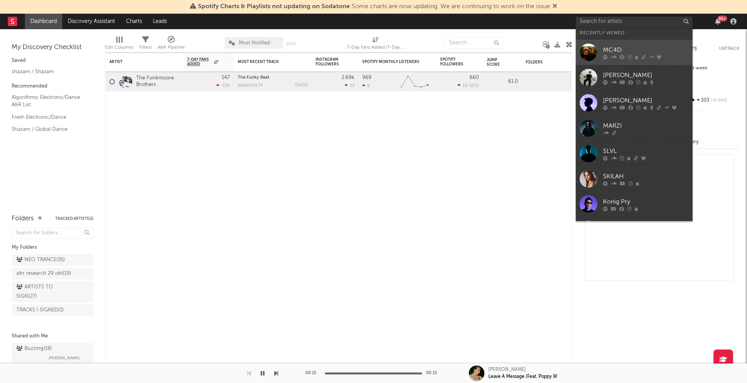
click at [620, 47] on div "MC4D" at bounding box center [646, 50] width 86 height 9
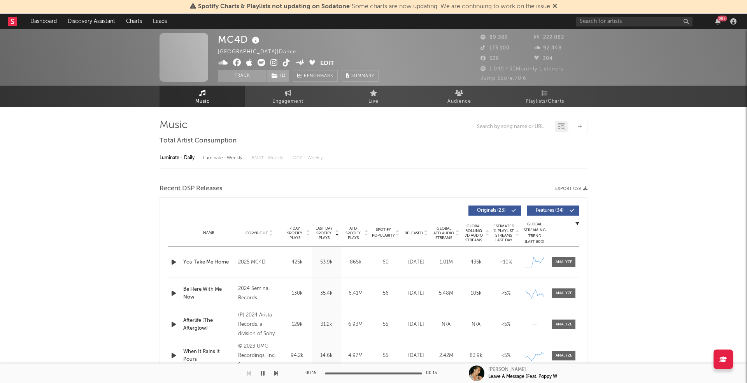
select select "6m"
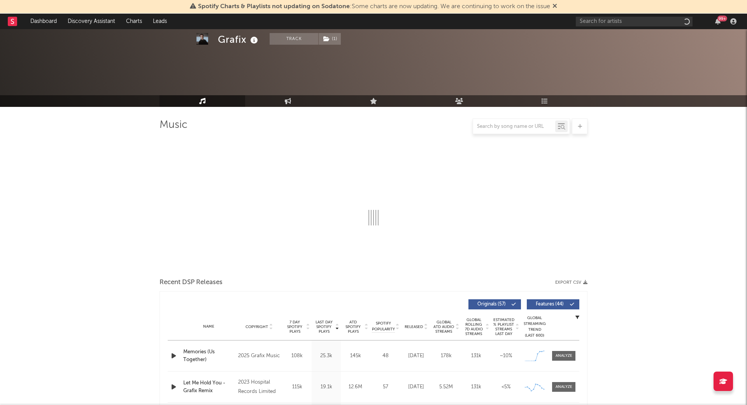
select select "6m"
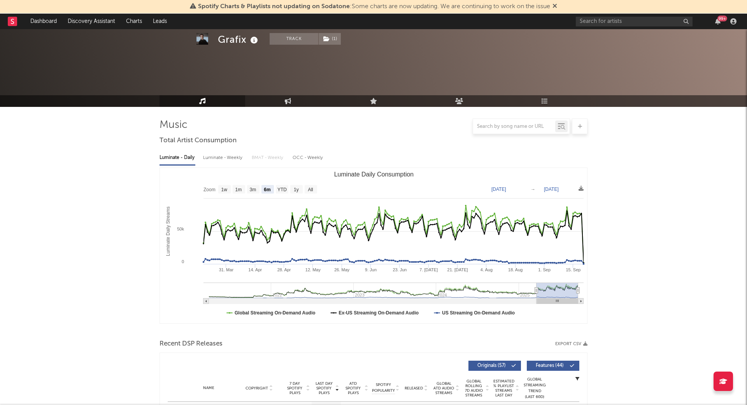
scroll to position [92, 0]
